Goal: Task Accomplishment & Management: Use online tool/utility

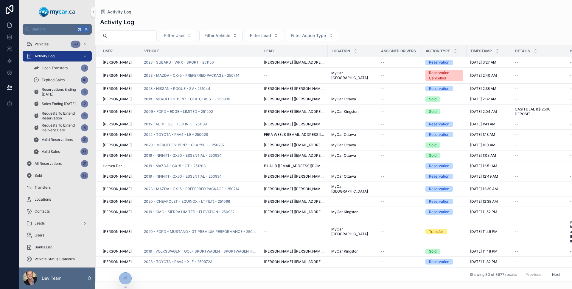
click at [50, 38] on div "Vehicles 374" at bounding box center [57, 44] width 76 height 12
click at [51, 43] on div "Vehicles 374" at bounding box center [57, 44] width 62 height 10
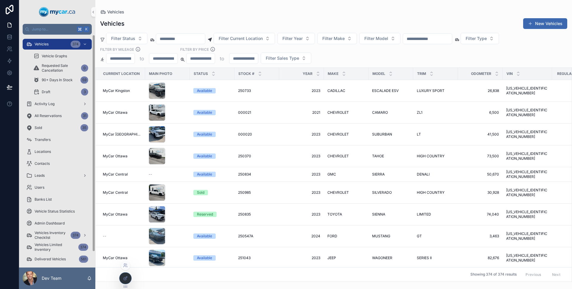
click at [122, 280] on div at bounding box center [126, 277] width 12 height 11
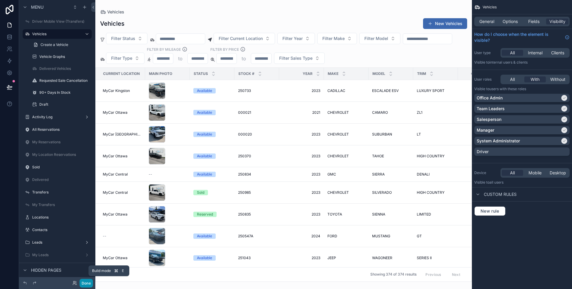
click at [88, 281] on button "Done" at bounding box center [86, 282] width 13 height 9
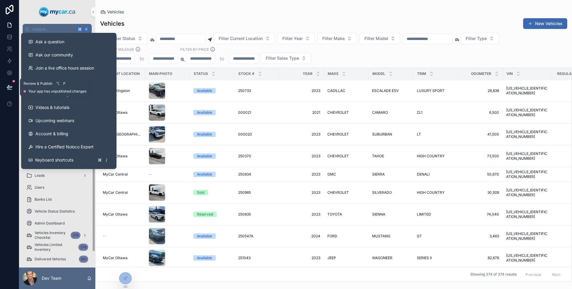
click at [8, 81] on button at bounding box center [9, 87] width 13 height 17
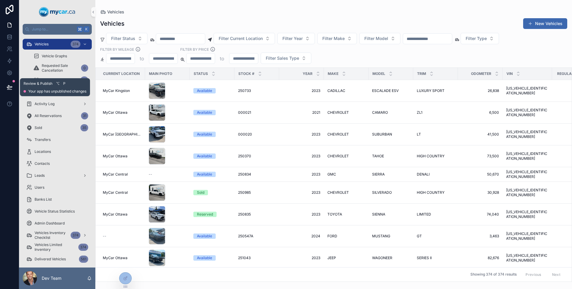
click at [8, 85] on icon at bounding box center [9, 86] width 5 height 3
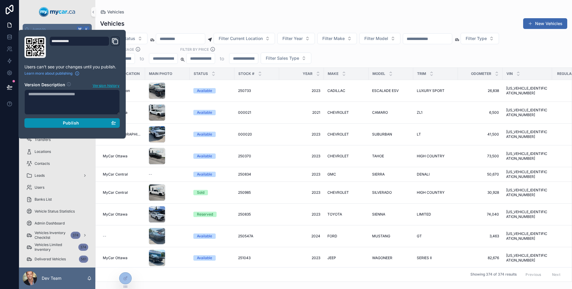
click at [41, 126] on button "Publish" at bounding box center [71, 123] width 95 height 10
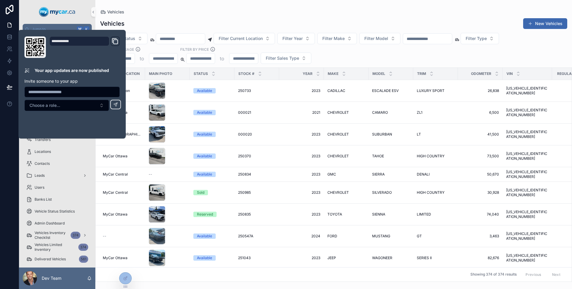
click at [215, 25] on div "Vehicles New Vehicles" at bounding box center [333, 23] width 467 height 11
